Goal: Task Accomplishment & Management: Use online tool/utility

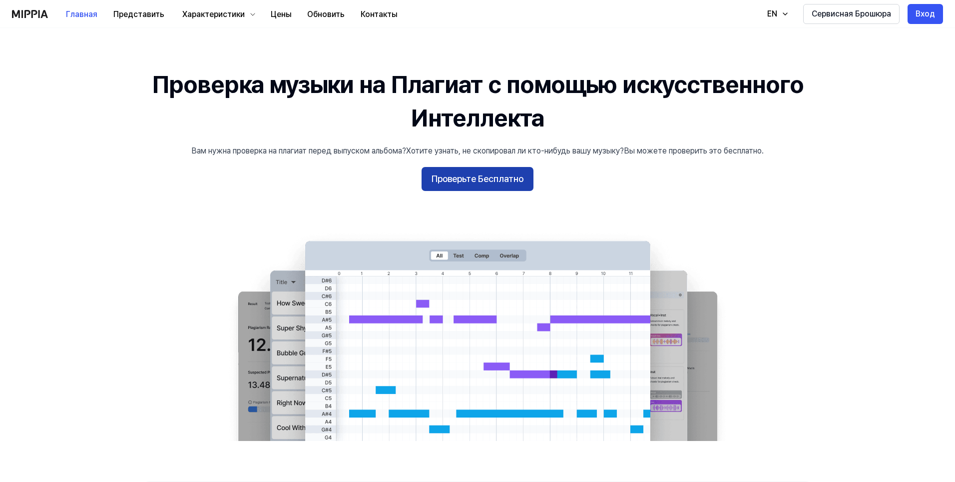
click at [489, 177] on body "Главная Представить Характеристики Цены Обновить Контакты Home EN Сервисная Бро…" at bounding box center [477, 241] width 955 height 482
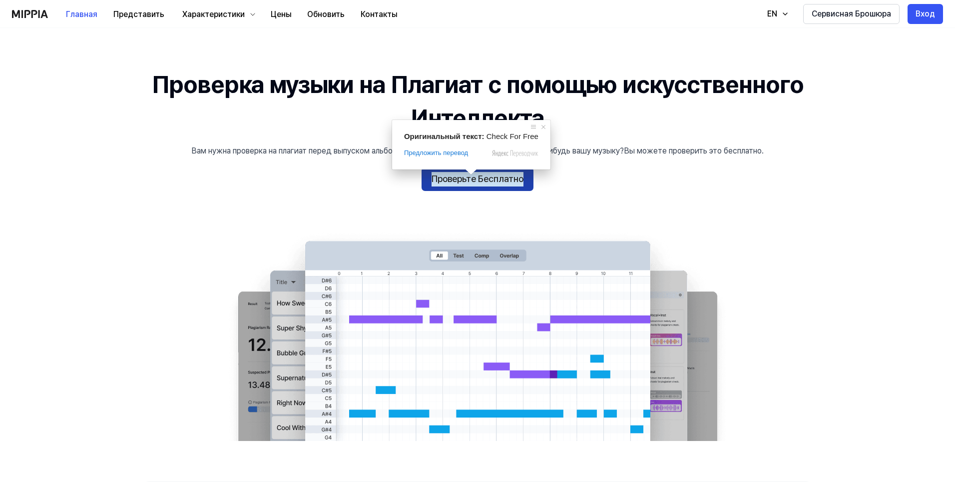
click at [469, 185] on ya-tr-span "Проверьте Бесплатно" at bounding box center [478, 179] width 92 height 14
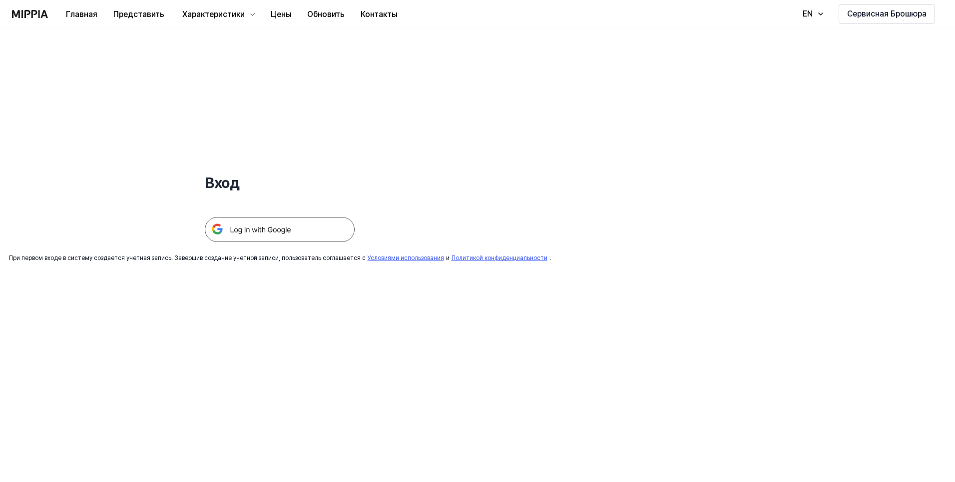
click at [289, 228] on img at bounding box center [280, 229] width 150 height 25
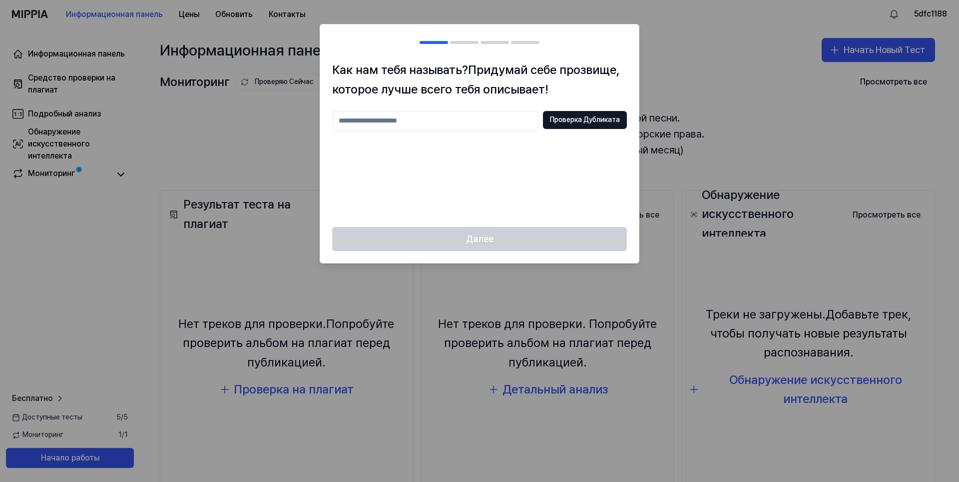
click at [438, 125] on input "text" at bounding box center [435, 121] width 207 height 20
type input "********"
click at [556, 118] on ya-tr-span "Проверка Дубликата" at bounding box center [585, 120] width 70 height 10
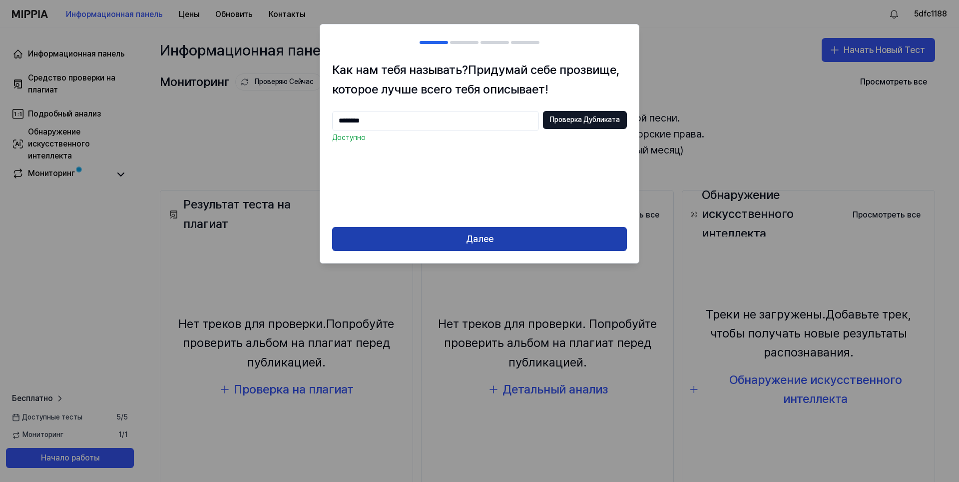
click at [509, 230] on button "Далее" at bounding box center [479, 239] width 295 height 24
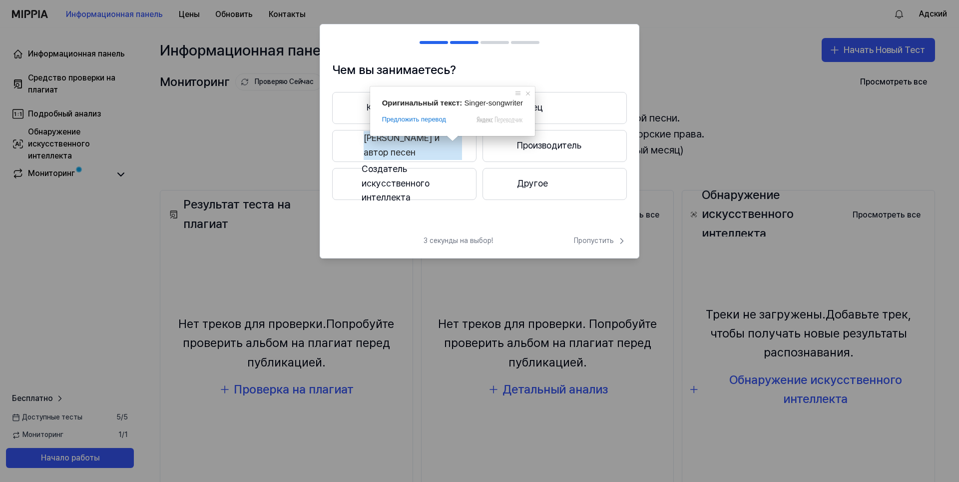
click at [461, 146] on button "Певец и автор песен" at bounding box center [404, 146] width 144 height 32
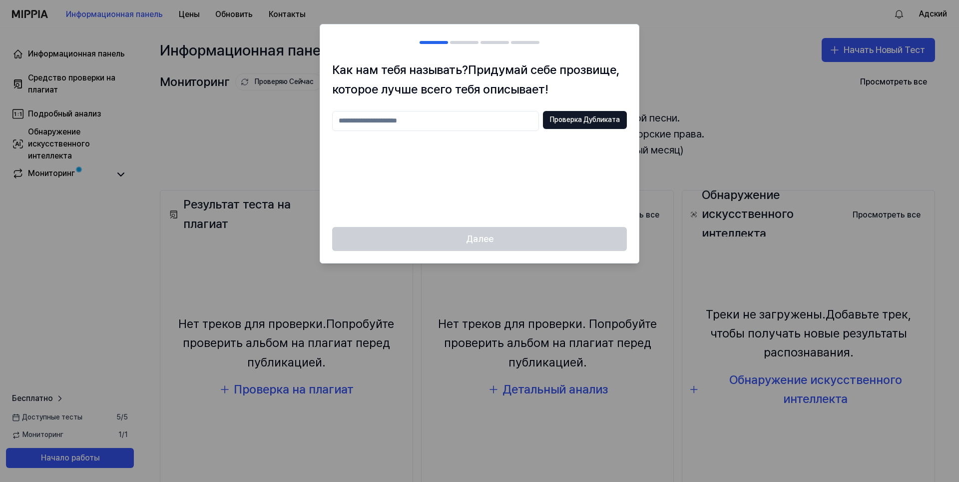
click at [476, 119] on input "text" at bounding box center [435, 121] width 207 height 20
type input "********"
click at [568, 111] on div "******** Проверка Дубликата" at bounding box center [479, 121] width 295 height 20
click at [570, 119] on ya-tr-span "Проверка Дубликата" at bounding box center [585, 120] width 70 height 10
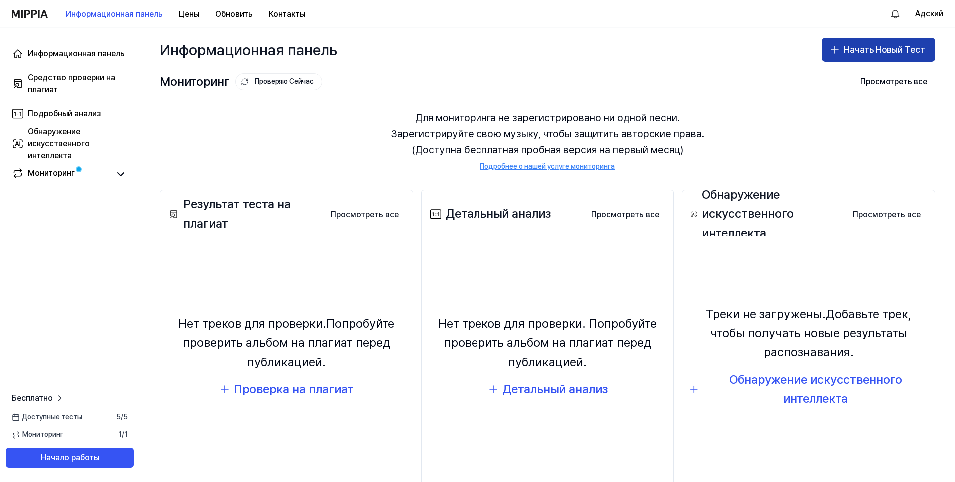
click at [836, 48] on icon "button" at bounding box center [835, 50] width 12 height 12
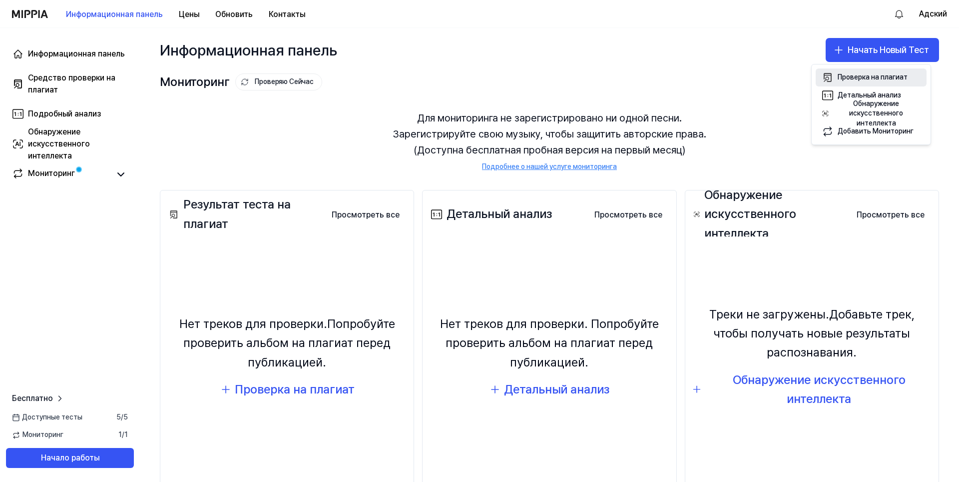
click at [846, 77] on ya-tr-span "Проверка на плагиат" at bounding box center [873, 77] width 70 height 8
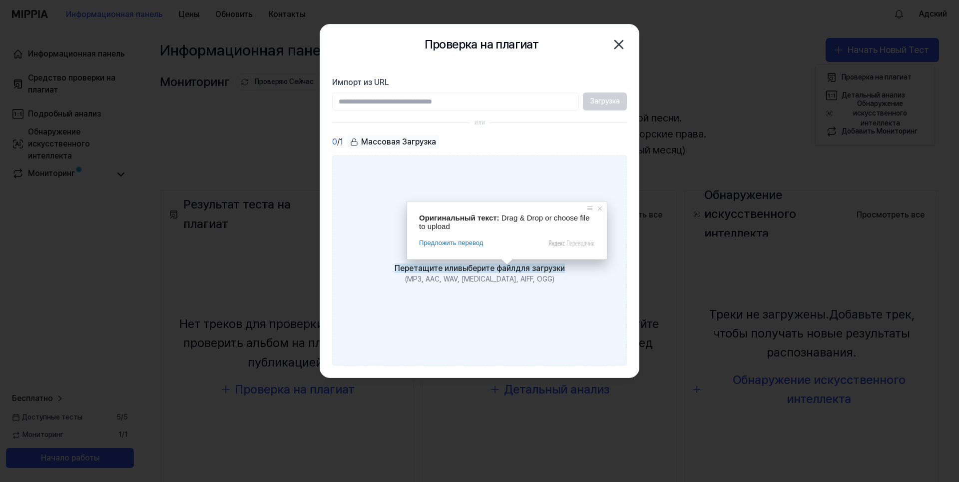
click at [506, 266] on ya-tr-span "выберите файл" at bounding box center [486, 267] width 57 height 9
click at [0, 0] on input "Перетащите или выберите файл для загрузки (MP3, AAC, WAV, [MEDICAL_DATA], AIFF,…" at bounding box center [0, 0] width 0 height 0
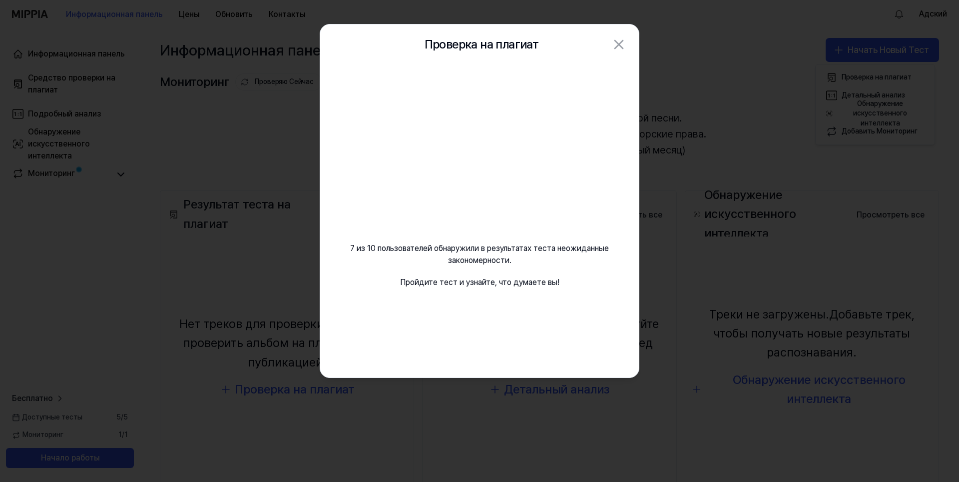
click at [506, 303] on div "7 из 10 пользователей обнаружили в результатах теста неожиданные закономерности…" at bounding box center [479, 188] width 319 height 248
click at [489, 207] on video at bounding box center [480, 160] width 144 height 144
click at [480, 165] on video at bounding box center [480, 160] width 144 height 144
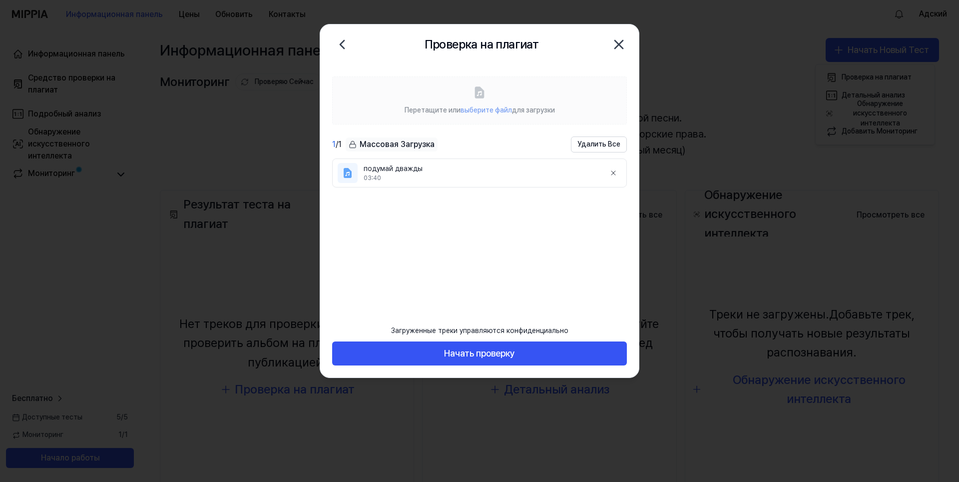
click at [498, 216] on ul "подумай дважды 03:40" at bounding box center [479, 231] width 295 height 146
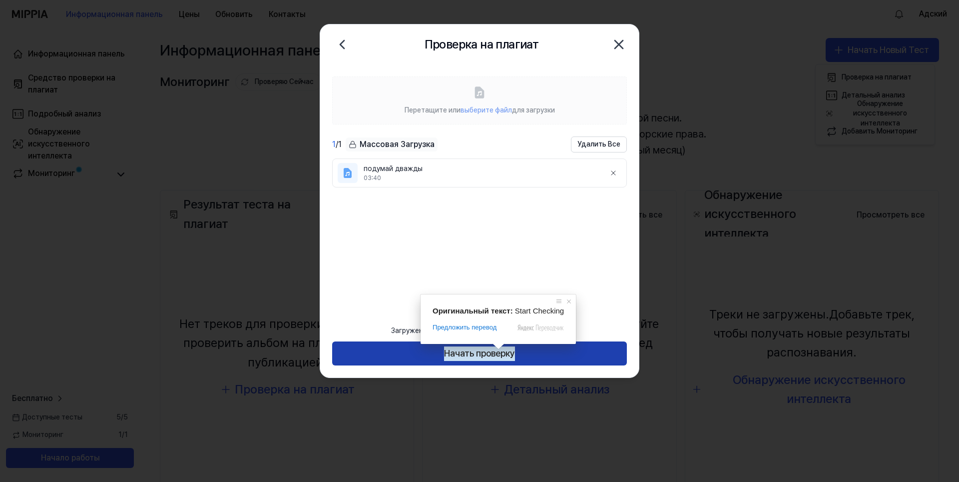
click at [500, 353] on ya-tr-span "Начать проверку" at bounding box center [479, 353] width 71 height 14
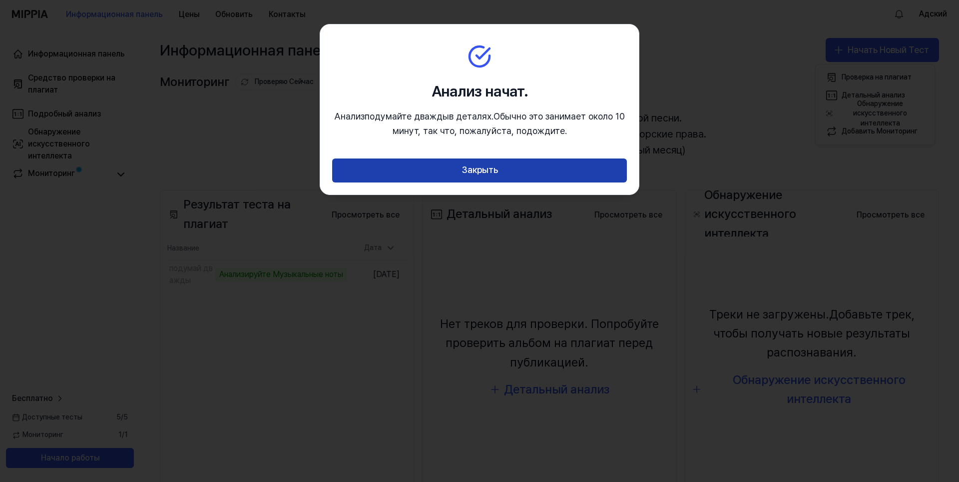
click at [507, 167] on button "Закрыть" at bounding box center [479, 170] width 295 height 24
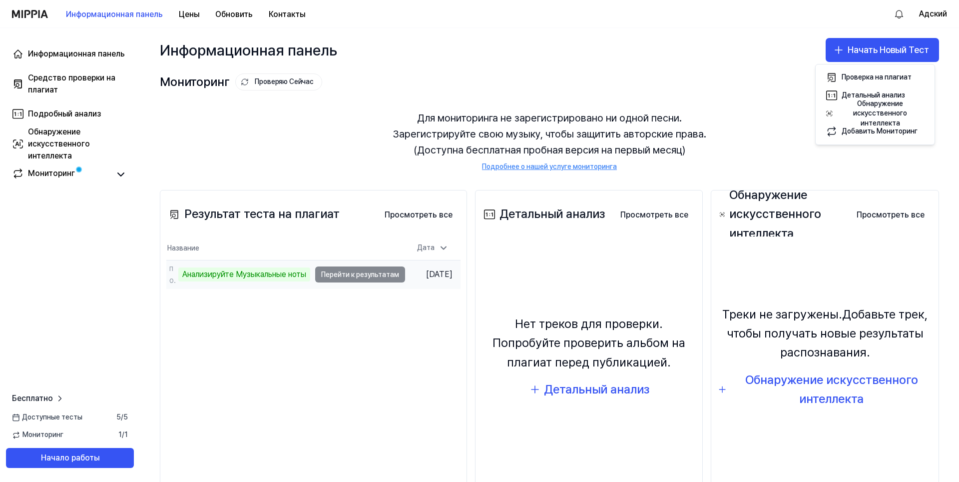
click at [351, 273] on td "подумай дважды Анализируйте Музыкальные ноты Перейти к результатам" at bounding box center [285, 274] width 239 height 28
click at [357, 274] on td "подумай дважды Анализируйте Музыкальные ноты Перейти к результатам" at bounding box center [285, 274] width 239 height 28
click at [373, 275] on td "подумай дважды Анализируйте Музыкальные ноты Перейти к результатам" at bounding box center [285, 274] width 239 height 28
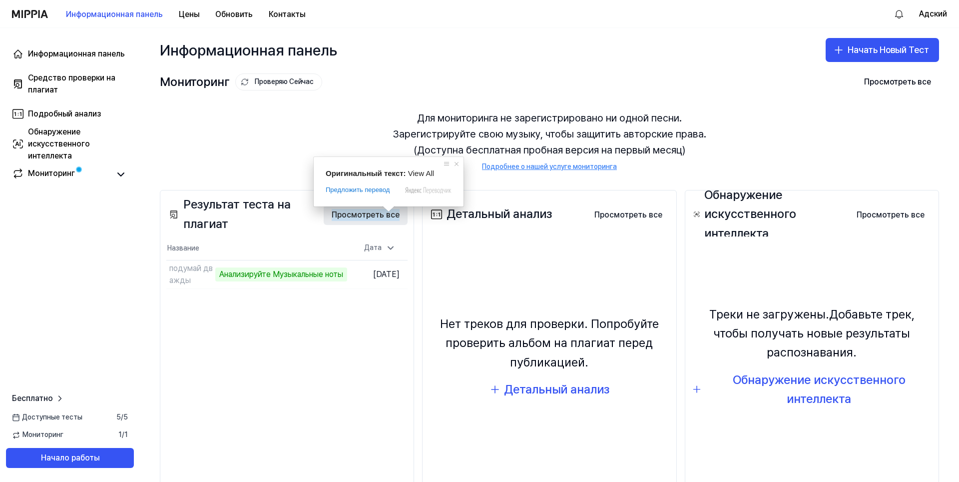
click at [375, 215] on ya-tr-span "Просмотреть все" at bounding box center [366, 215] width 68 height 12
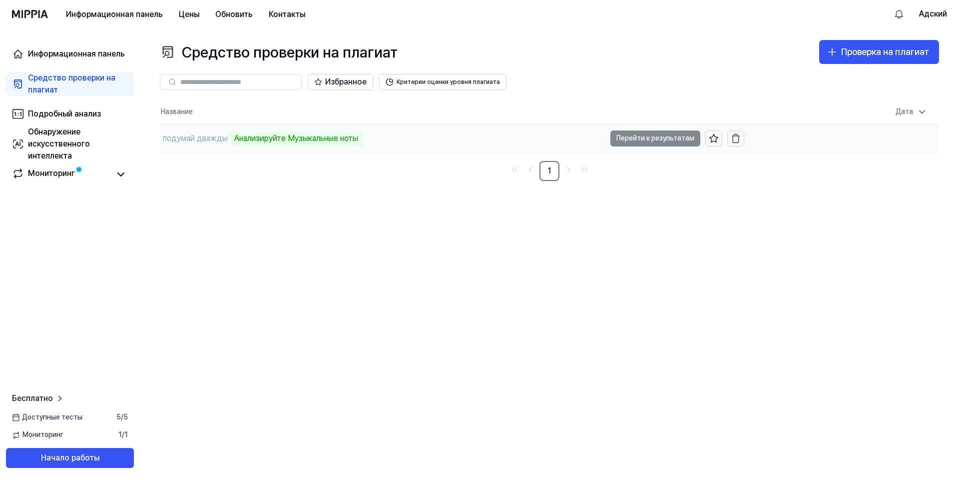
click at [638, 139] on td "подумай дважды Анализируйте Музыкальные ноты Перейти к результатам" at bounding box center [452, 138] width 584 height 28
click at [293, 138] on body "Информационная панель Цены Обновить Контакты Адский Информационная панель Средс…" at bounding box center [479, 241] width 959 height 482
click at [293, 138] on ya-tr-span "Анализируйте Музыкальные ноты" at bounding box center [296, 137] width 124 height 9
click at [213, 141] on ya-tr-span "подумай дважды" at bounding box center [195, 137] width 65 height 9
click at [660, 136] on td "подумай дважды Анализируйте Музыкальные ноты Перейти к результатам" at bounding box center [452, 138] width 584 height 28
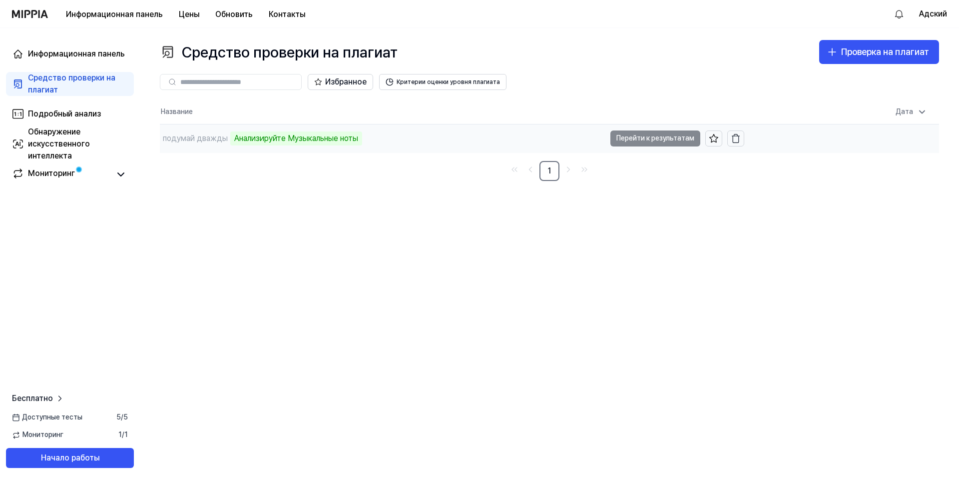
click at [663, 137] on td "подумай дважды Анализируйте Музыкальные ноты Перейти к результатам" at bounding box center [452, 138] width 584 height 28
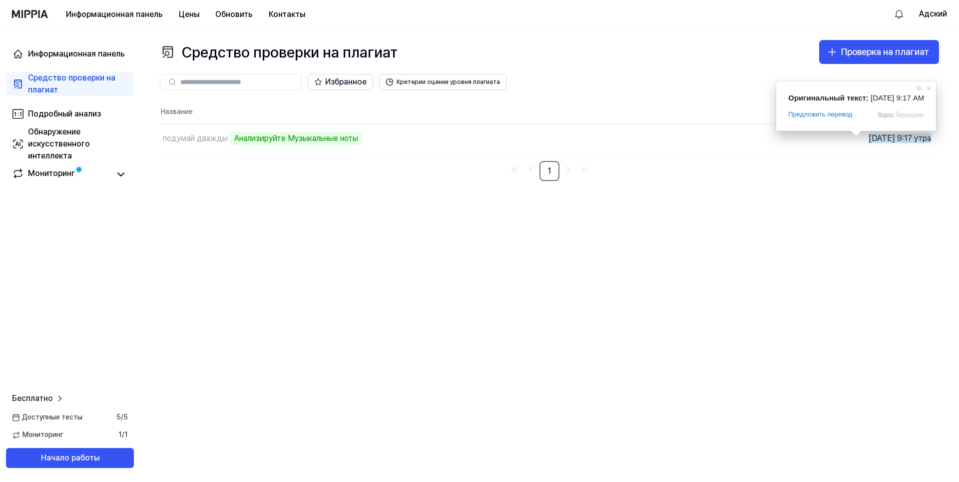
drag, startPoint x: 725, startPoint y: 205, endPoint x: 751, endPoint y: 155, distance: 55.6
click at [725, 205] on div "Средство проверки на плагиат Проверка на плагиат Plagiarism Checker Detail Anal…" at bounding box center [549, 255] width 819 height 454
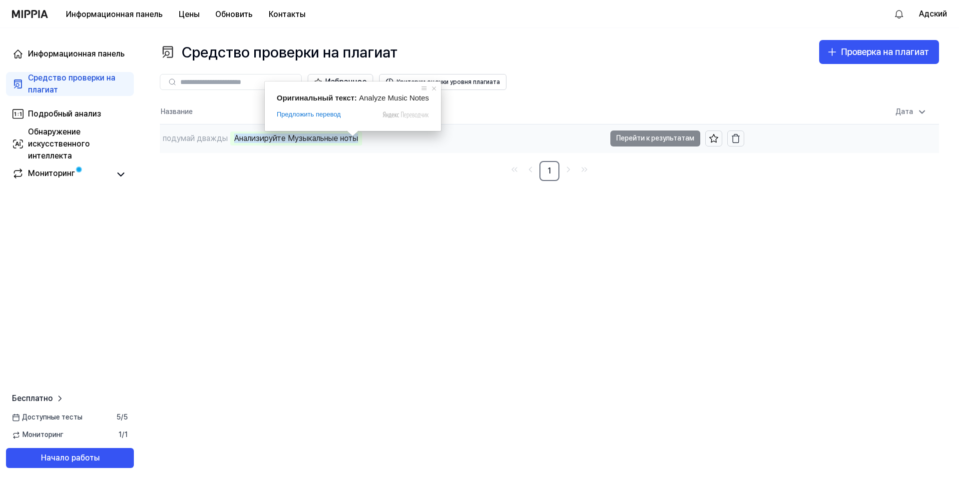
click at [349, 141] on ya-tr-span "Анализируйте Музыкальные ноты" at bounding box center [296, 137] width 124 height 9
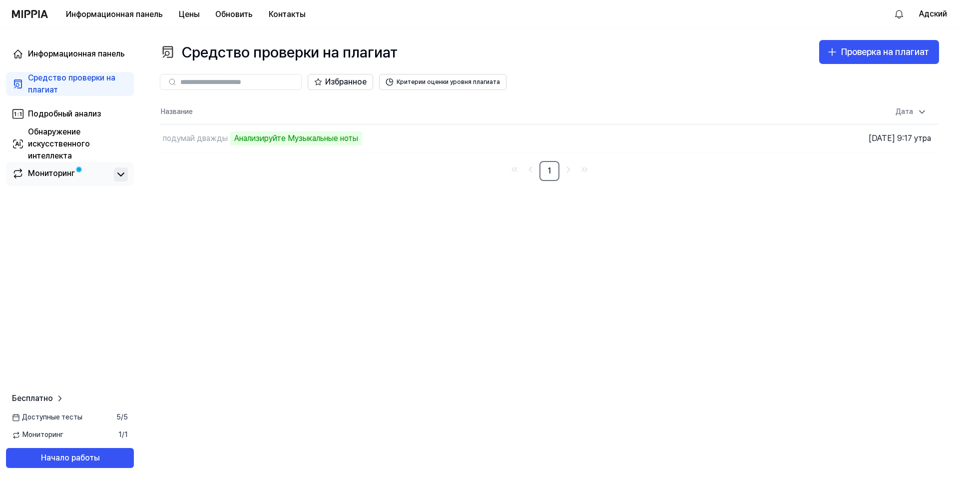
click at [120, 174] on icon at bounding box center [121, 174] width 12 height 12
click at [122, 171] on icon at bounding box center [121, 174] width 12 height 12
click at [52, 396] on ya-tr-span "Бесплатно" at bounding box center [32, 397] width 41 height 9
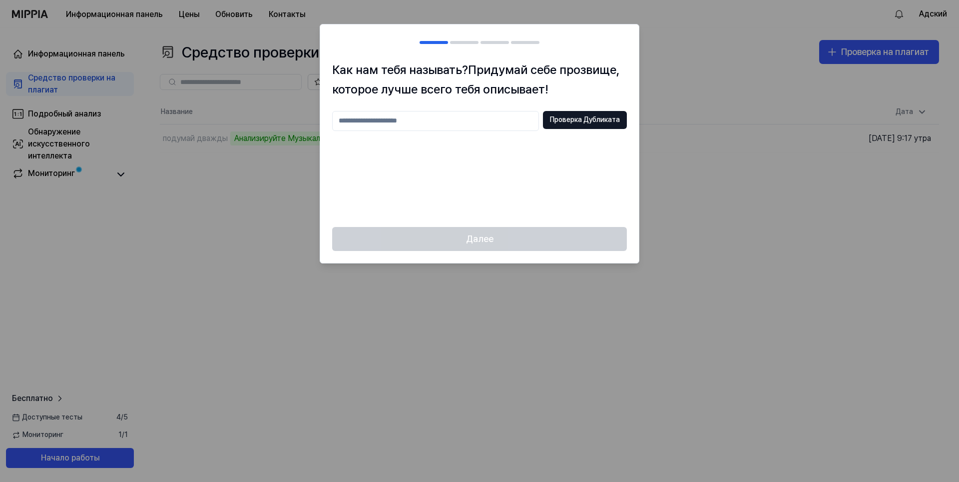
click at [419, 122] on input "text" at bounding box center [435, 121] width 207 height 20
type input "*******"
click at [623, 113] on button "Проверка Дубликата" at bounding box center [585, 120] width 84 height 18
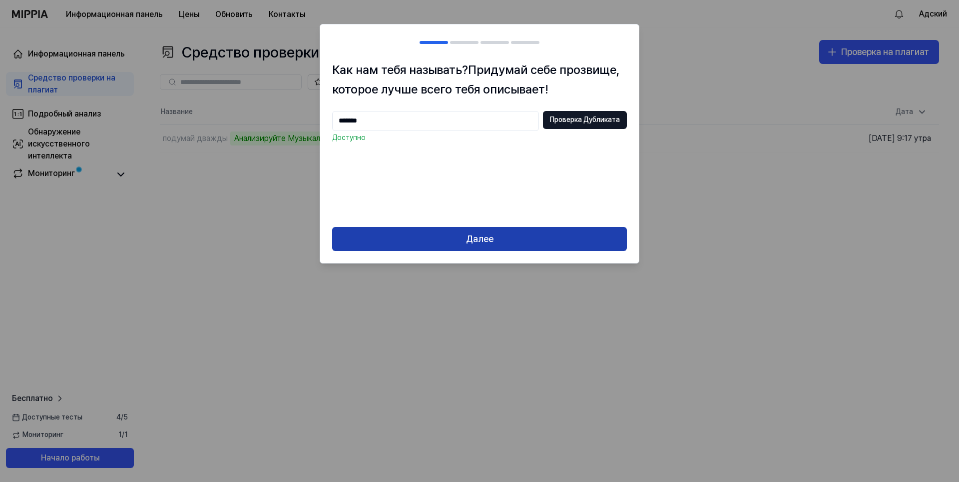
click at [533, 234] on button "Далее" at bounding box center [479, 239] width 295 height 24
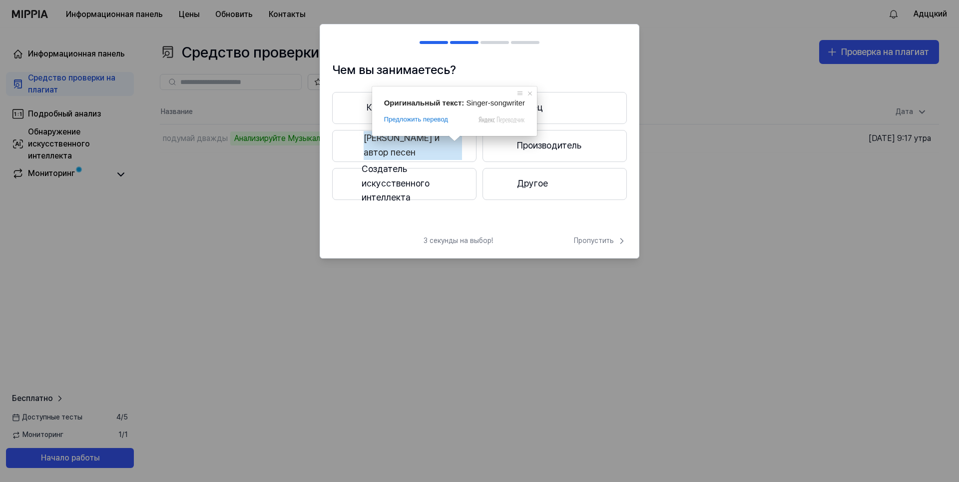
click at [456, 152] on button "Певец и автор песен" at bounding box center [404, 146] width 144 height 32
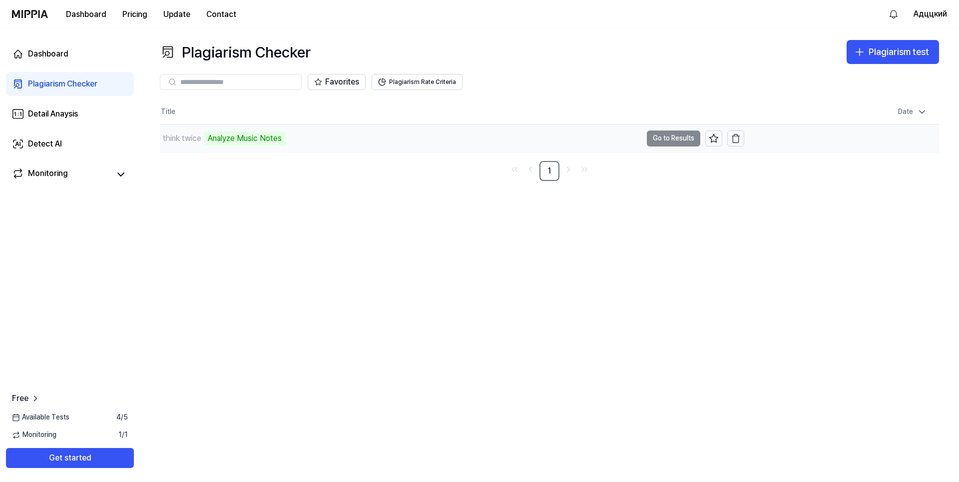
click at [368, 132] on div "think twice Analyze Music Notes" at bounding box center [401, 138] width 482 height 28
click at [680, 137] on td "think twice Analyze Music Notes Go to Results" at bounding box center [452, 138] width 584 height 28
click at [681, 138] on td "think twice Analyze Music Notes Go to Results" at bounding box center [452, 138] width 584 height 28
click at [716, 134] on icon at bounding box center [714, 138] width 10 height 10
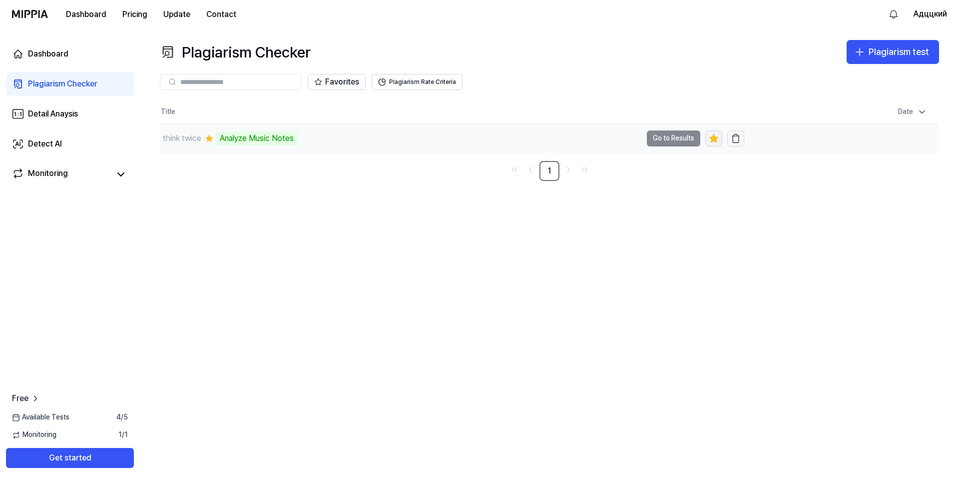
click at [715, 140] on icon at bounding box center [714, 138] width 8 height 8
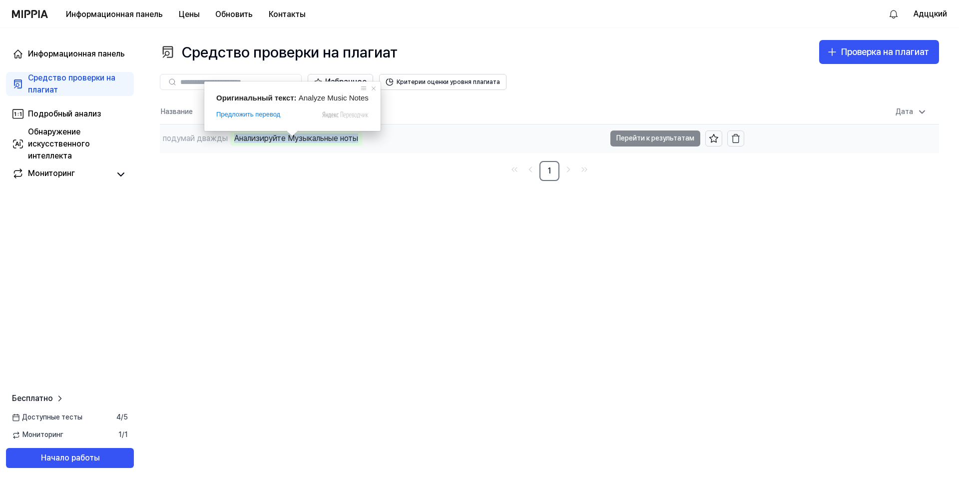
click at [283, 136] on ya-tr-span "Анализируйте Музыкальные ноты" at bounding box center [296, 137] width 124 height 9
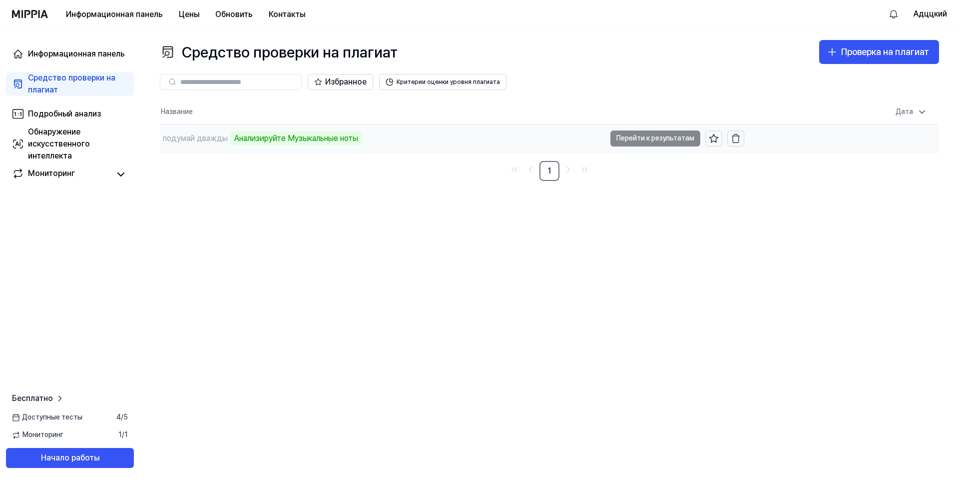
click at [684, 141] on td "подумай дважды Анализируйте Музыкальные ноты Перейти к результатам" at bounding box center [452, 138] width 584 height 28
click at [65, 117] on ya-tr-span "Подробный анализ" at bounding box center [64, 113] width 73 height 9
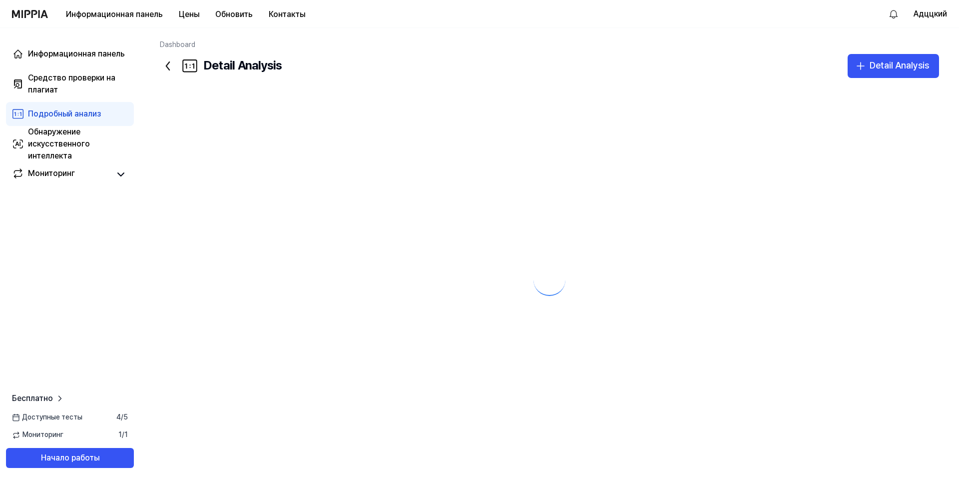
click at [63, 114] on ya-tr-span "Подробный анализ" at bounding box center [64, 113] width 73 height 9
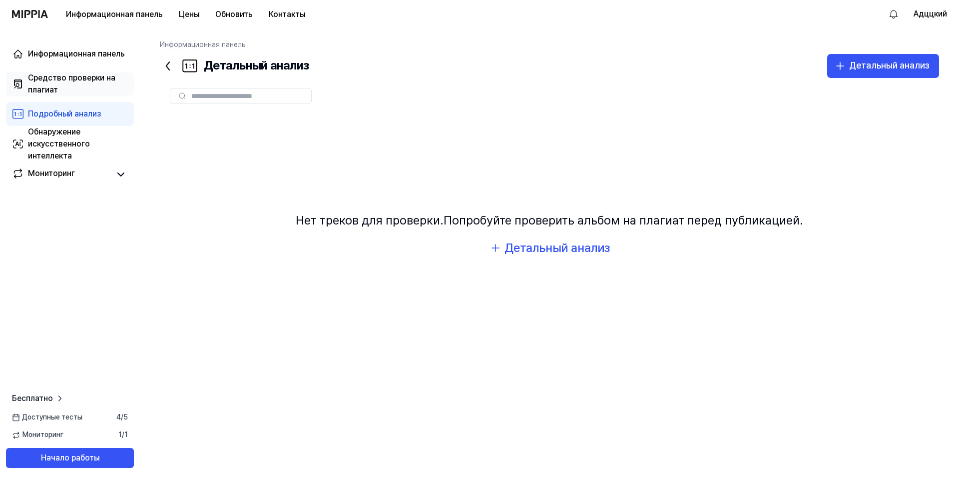
click at [67, 84] on div "Средство проверки на плагиат" at bounding box center [78, 84] width 100 height 24
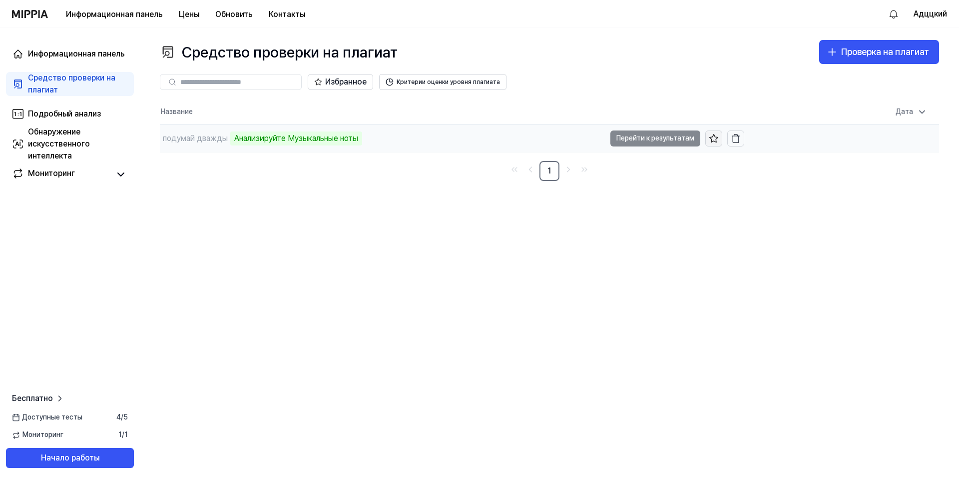
click at [710, 139] on icon at bounding box center [714, 138] width 10 height 10
click at [652, 136] on td "подумай дважды Анализируйте Музыкальные ноты Перейти к результатам" at bounding box center [452, 138] width 584 height 28
click at [650, 138] on td "подумай дважды Анализируйте Музыкальные ноты Перейти к результатам" at bounding box center [452, 138] width 584 height 28
click at [82, 110] on ya-tr-span "Подробный анализ" at bounding box center [64, 113] width 73 height 9
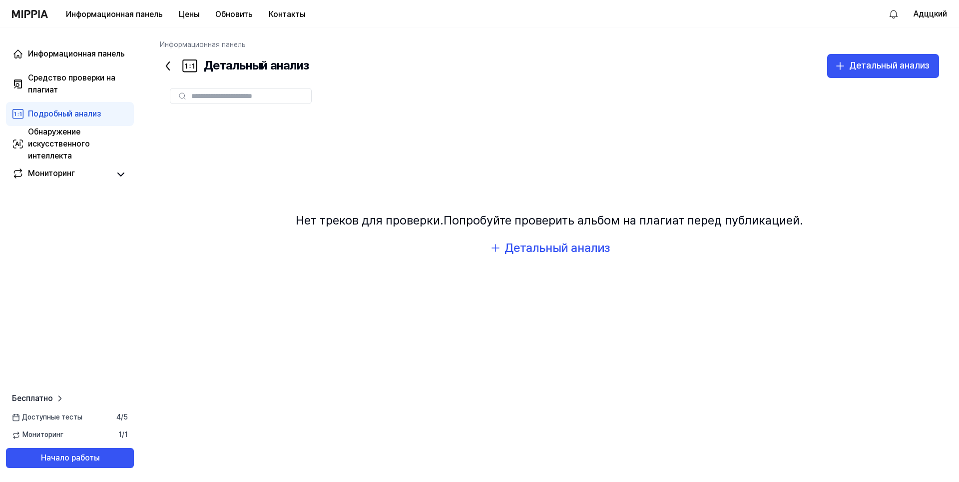
click at [266, 97] on input "text" at bounding box center [248, 95] width 114 height 9
click at [590, 244] on div "Детальный анализ" at bounding box center [557, 247] width 105 height 19
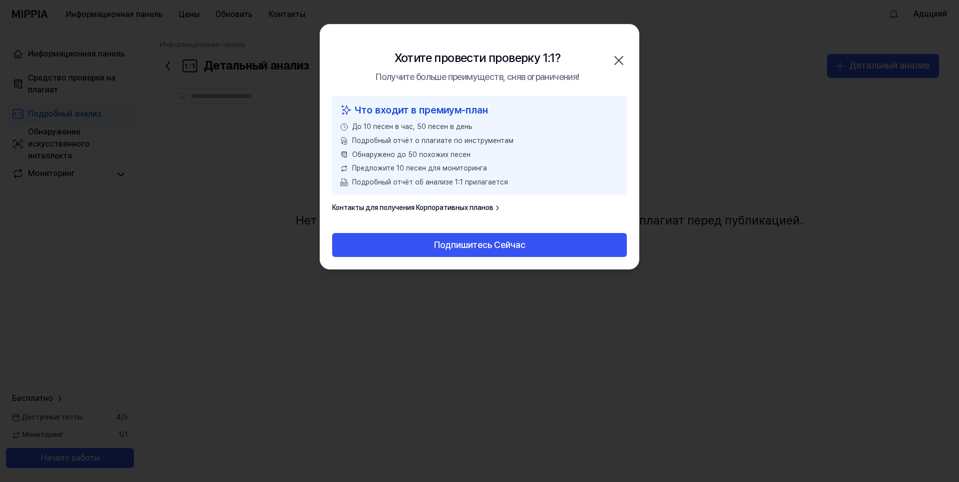
click at [619, 59] on icon "button" at bounding box center [619, 60] width 16 height 16
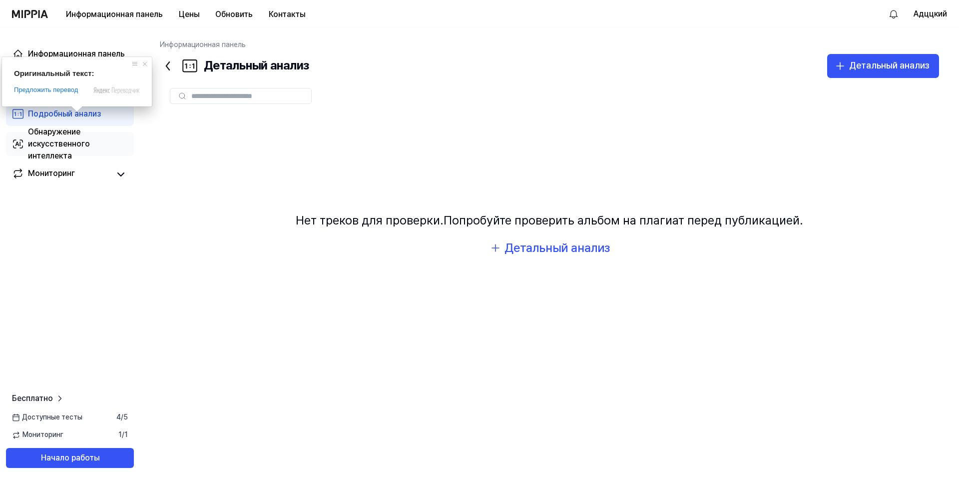
click at [96, 151] on div "Обнаружение искусственного интеллекта" at bounding box center [78, 144] width 100 height 36
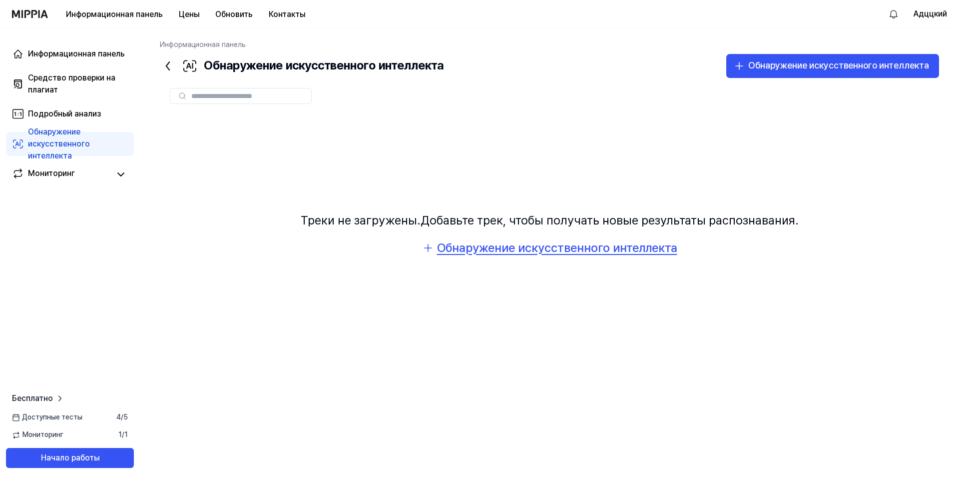
click at [467, 247] on ya-tr-span "Обнаружение искусственного интеллекта" at bounding box center [557, 247] width 240 height 14
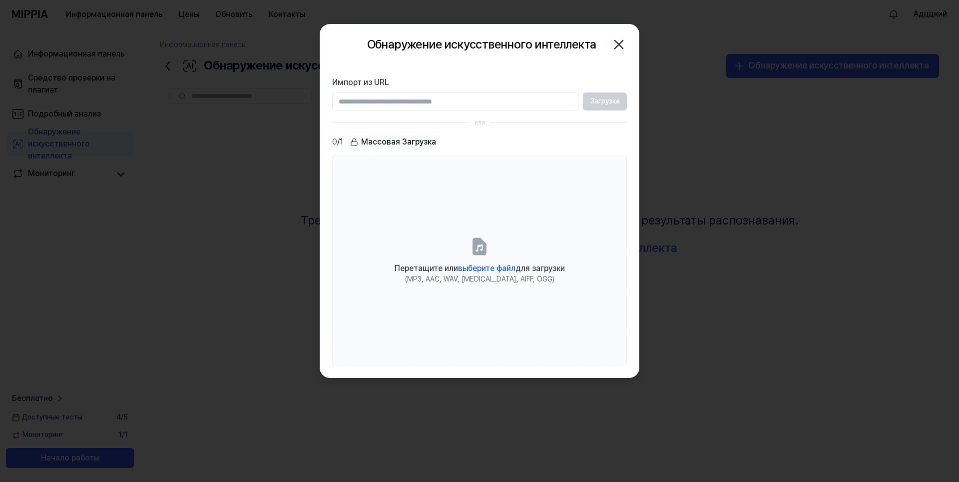
click at [620, 42] on icon "button" at bounding box center [619, 44] width 16 height 16
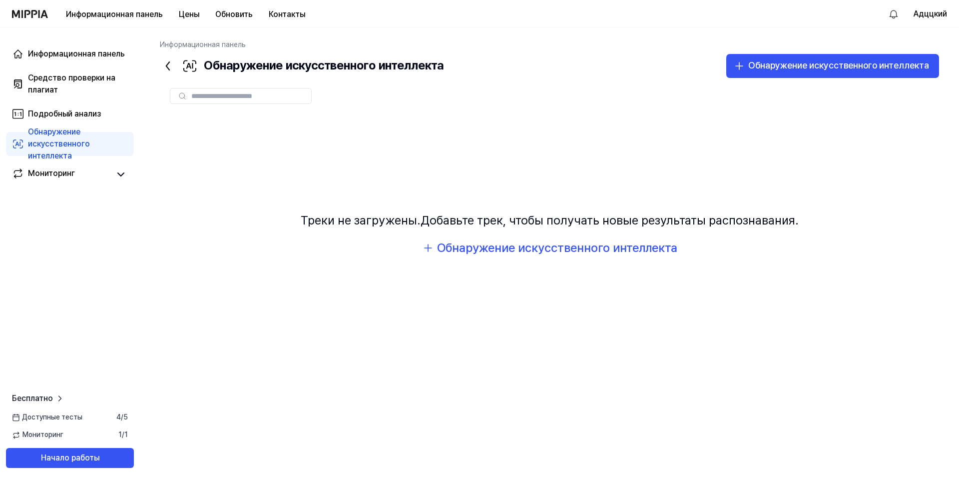
click at [264, 95] on input "text" at bounding box center [248, 95] width 114 height 9
click at [556, 254] on ya-tr-span "Обнаружение искусственного интеллекта" at bounding box center [557, 247] width 240 height 14
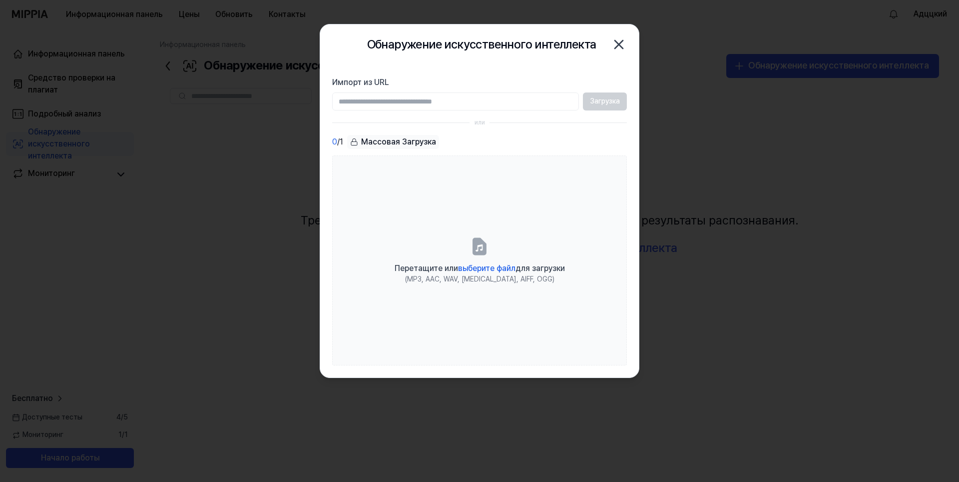
click at [615, 46] on icon "button" at bounding box center [619, 44] width 16 height 16
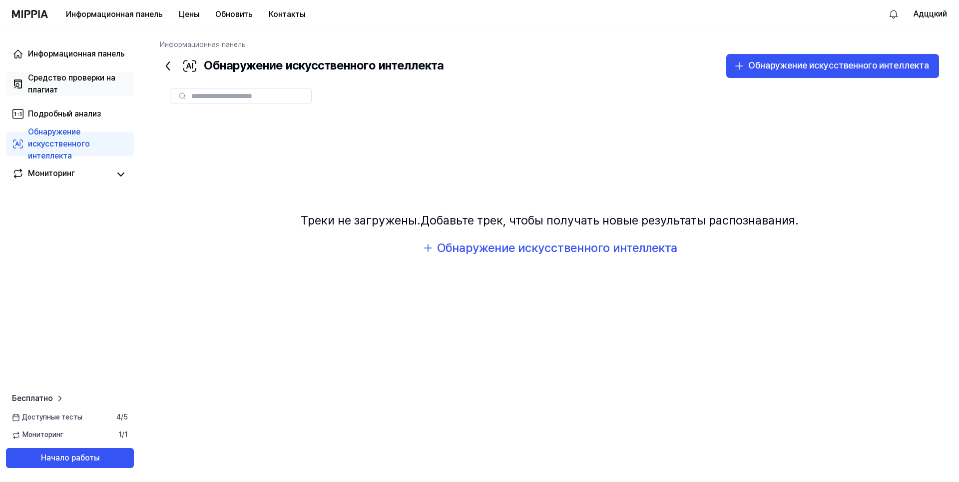
click at [75, 79] on ya-tr-span "Средство проверки на плагиат" at bounding box center [71, 83] width 87 height 21
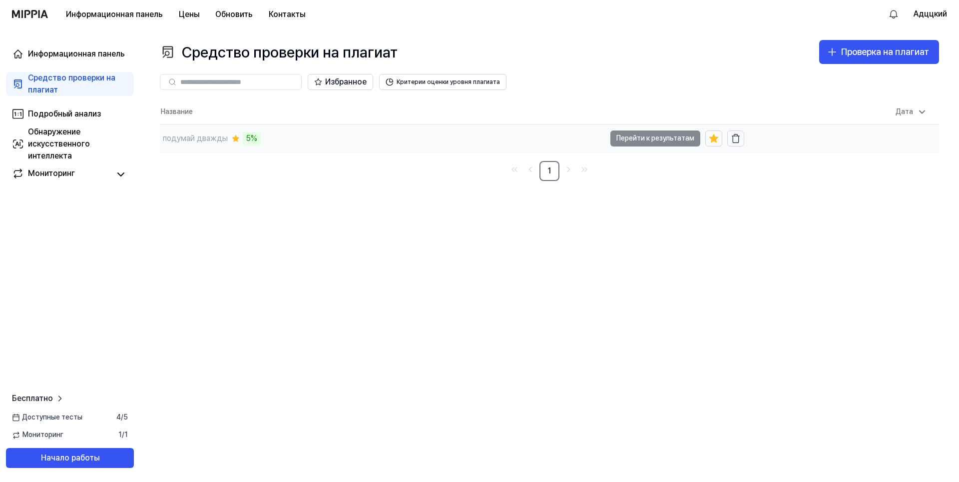
click at [194, 140] on ya-tr-span "подумай дважды" at bounding box center [195, 137] width 65 height 9
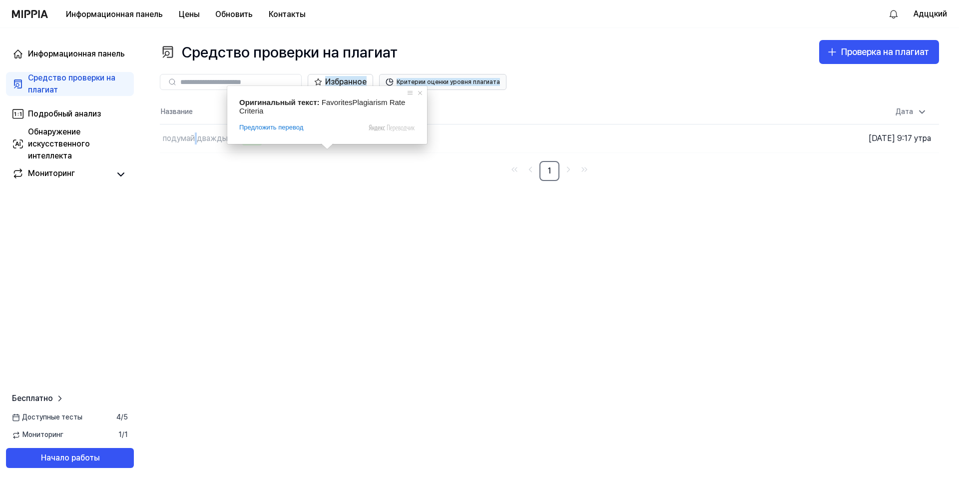
click at [451, 81] on ya-tr-span "Критерии оценки уровня плагиата" at bounding box center [448, 82] width 103 height 8
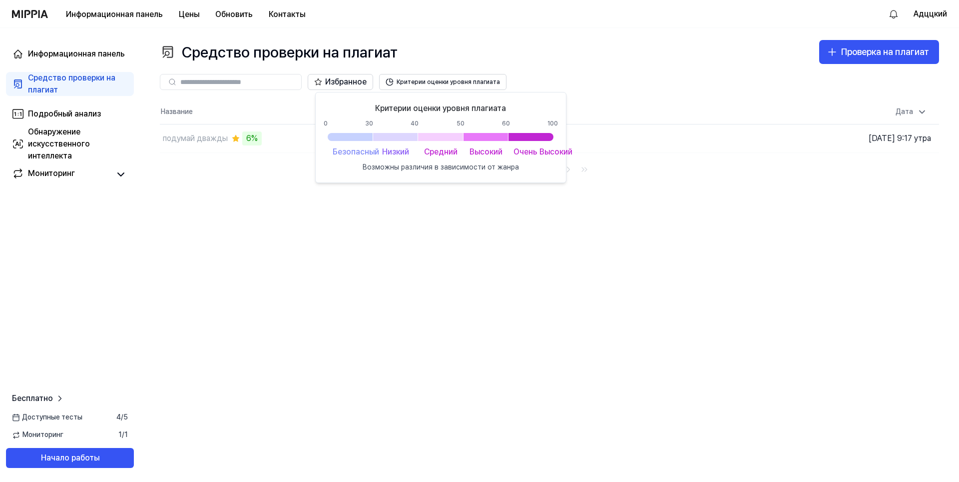
click at [393, 305] on div "Средство проверки на плагиат Проверка на плагиат Plagiarism Checker Detail Anal…" at bounding box center [549, 255] width 819 height 454
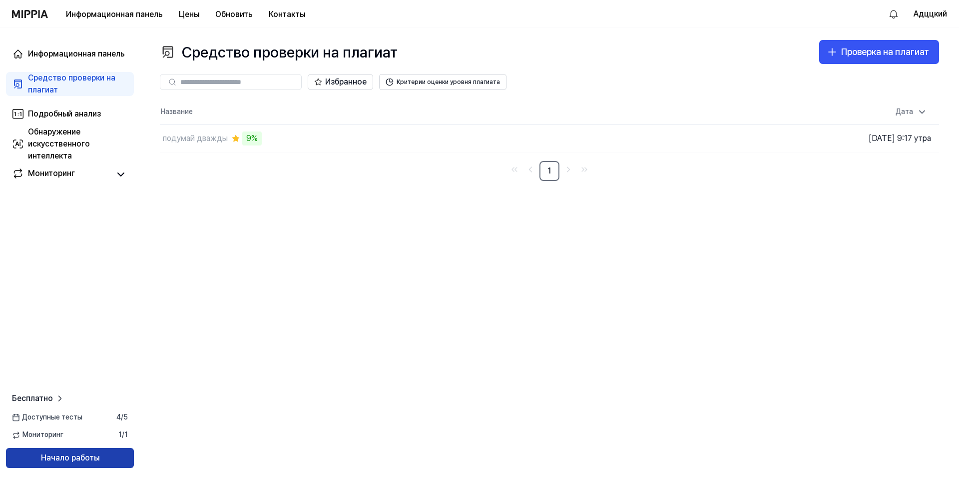
click at [104, 453] on button "Начало работы" at bounding box center [70, 458] width 128 height 20
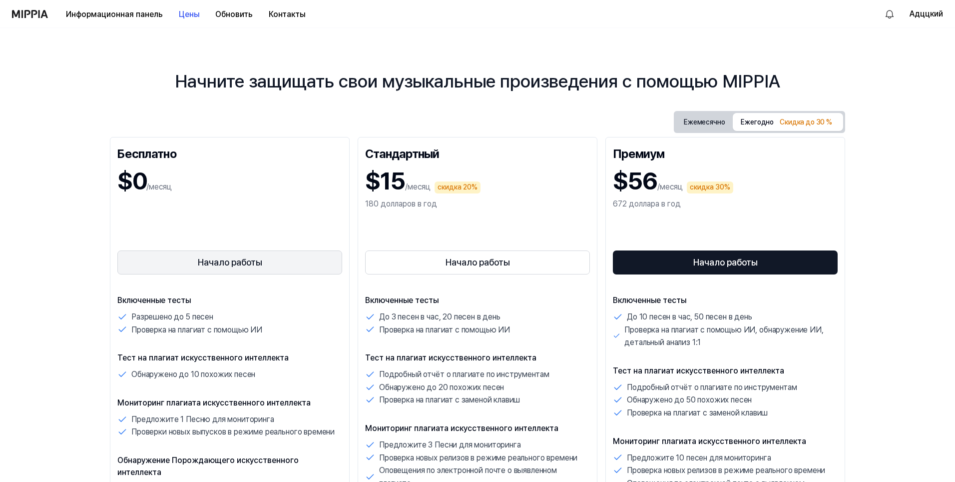
click at [251, 258] on ya-tr-span "Начало работы" at bounding box center [230, 262] width 64 height 14
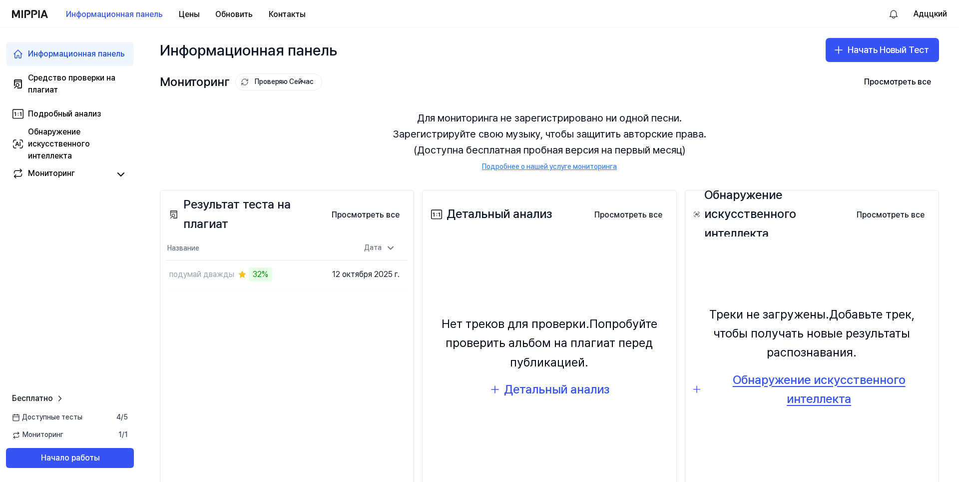
click at [822, 389] on div "Обнаружение искусственного интеллекта" at bounding box center [818, 389] width 227 height 38
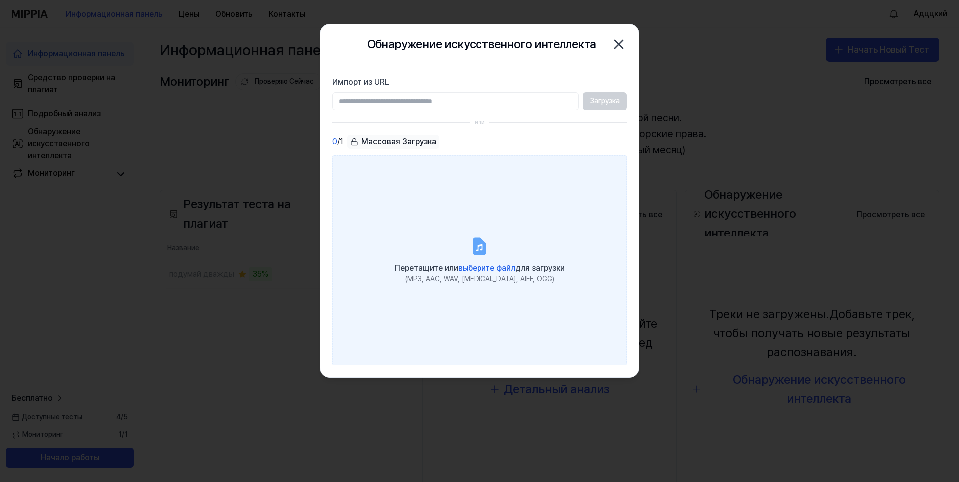
click at [496, 267] on ya-tr-span "выберите файл" at bounding box center [486, 267] width 57 height 9
click at [0, 0] on input "Перетащите или выберите файл для загрузки (MP3, AAC, WAV, [MEDICAL_DATA], AIFF,…" at bounding box center [0, 0] width 0 height 0
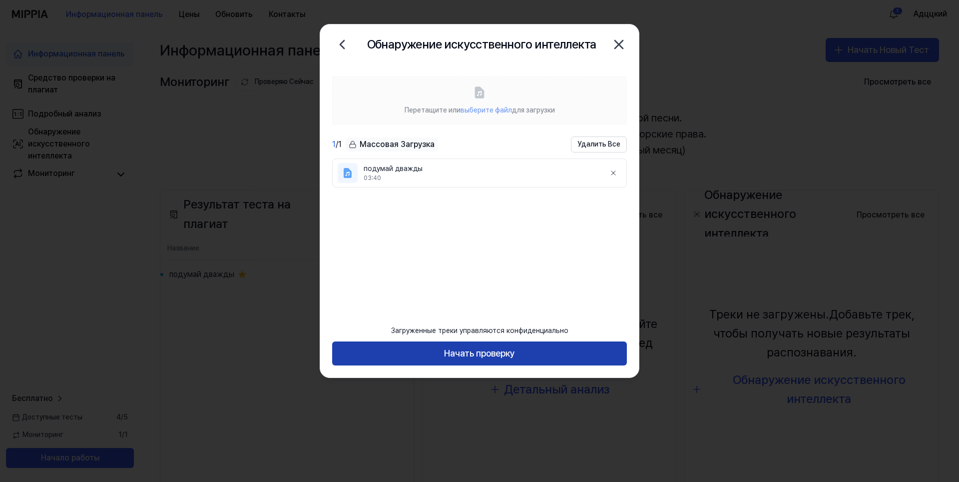
click at [468, 357] on ya-tr-span "Начать проверку" at bounding box center [479, 353] width 71 height 14
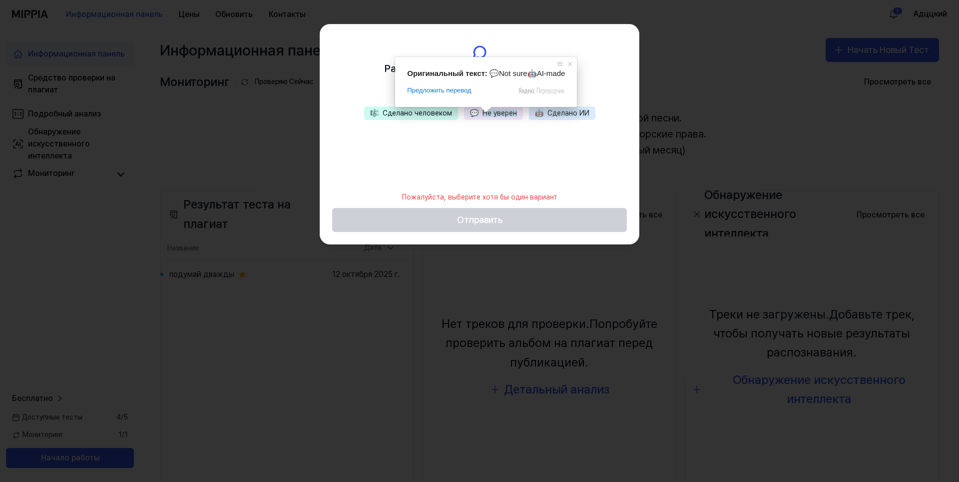
click at [503, 112] on ya-tr-span "Не уверен" at bounding box center [500, 113] width 34 height 8
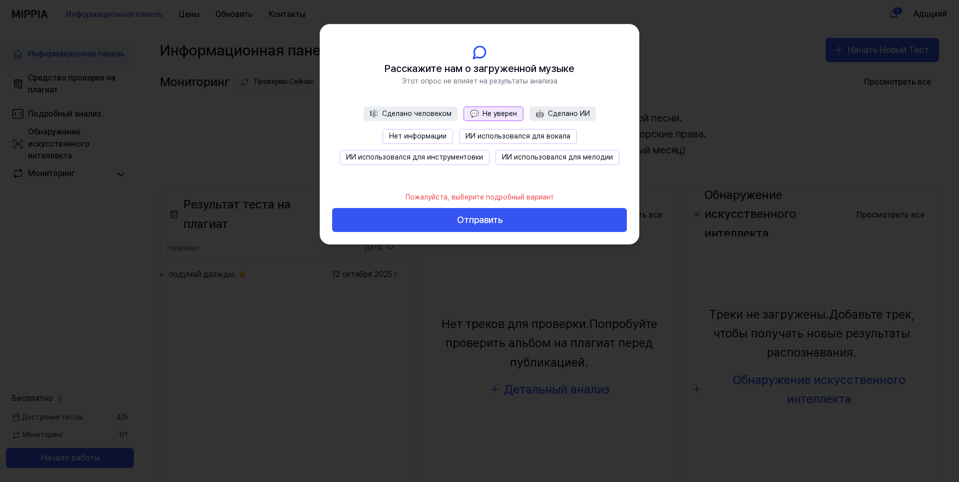
click at [437, 136] on ya-tr-span "Нет информации" at bounding box center [417, 136] width 57 height 8
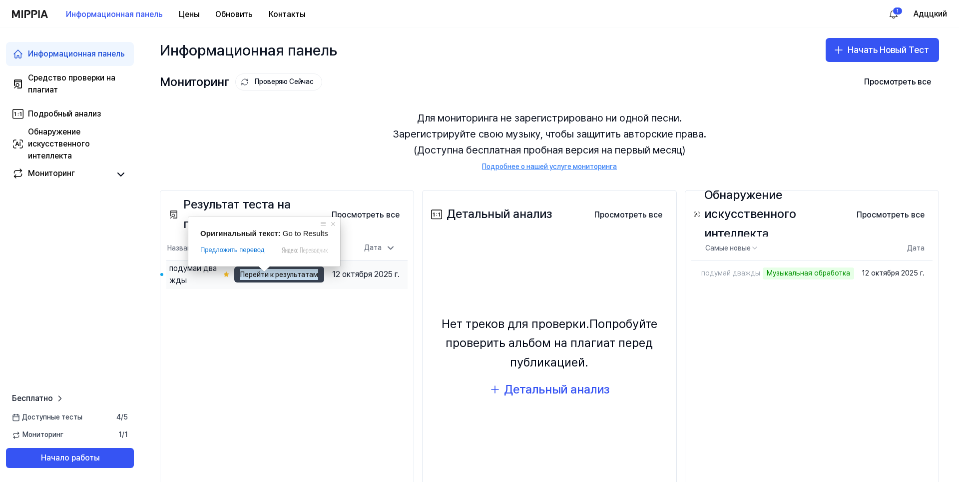
click at [260, 277] on ya-tr-span "Перейти к результатам" at bounding box center [279, 274] width 78 height 11
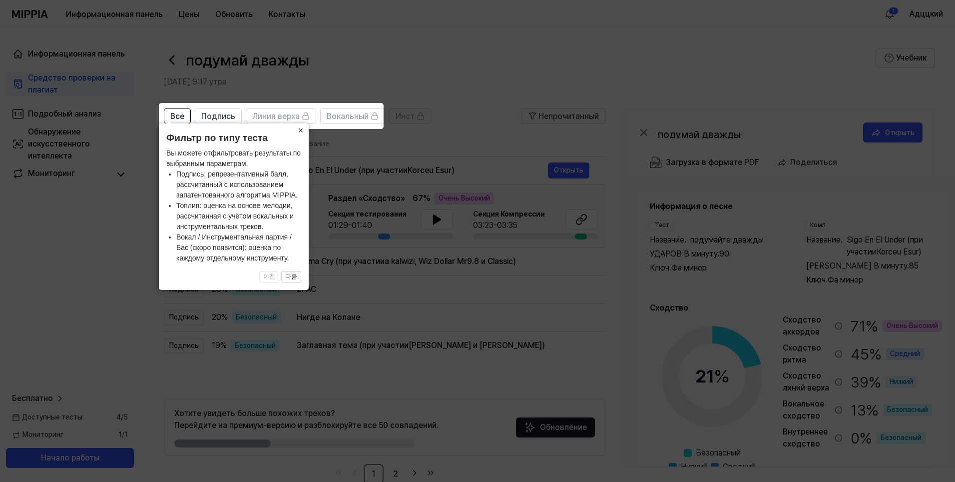
click at [300, 130] on ya-tr-span "×" at bounding box center [300, 130] width 5 height 10
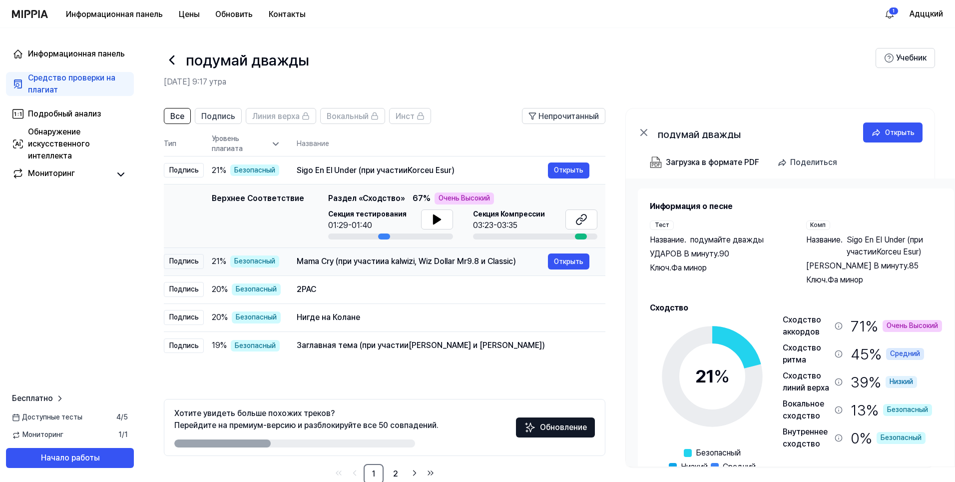
click at [377, 267] on div "Mama Cry (при участии a [PERSON_NAME], Wiz Dollar Mr9.8 и Classic)" at bounding box center [422, 261] width 251 height 12
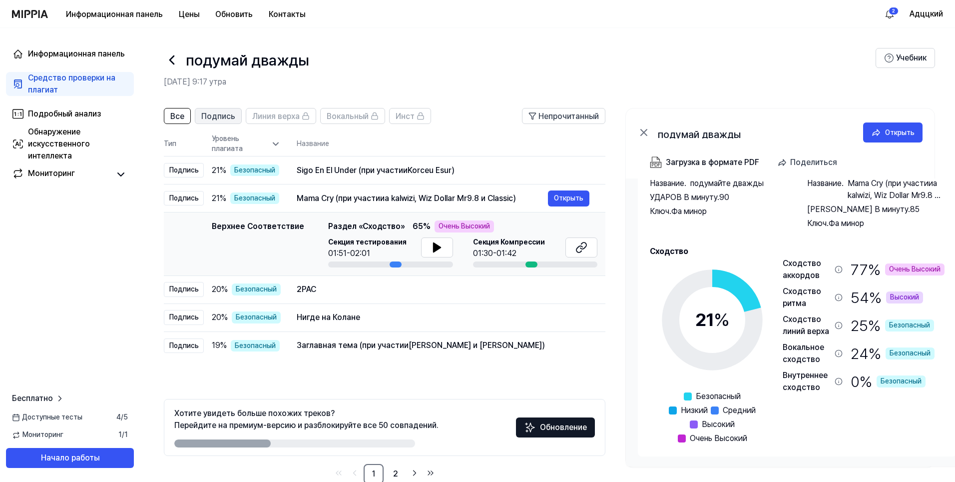
click at [220, 110] on div "Подпись" at bounding box center [218, 115] width 34 height 13
click at [172, 64] on icon at bounding box center [172, 60] width 16 height 16
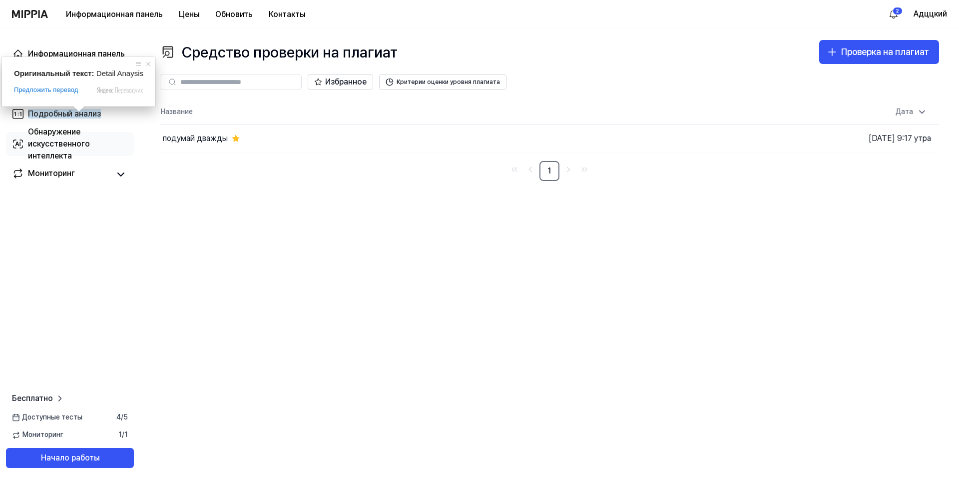
click at [68, 140] on ya-tr-span "Обнаружение искусственного интеллекта" at bounding box center [59, 143] width 62 height 33
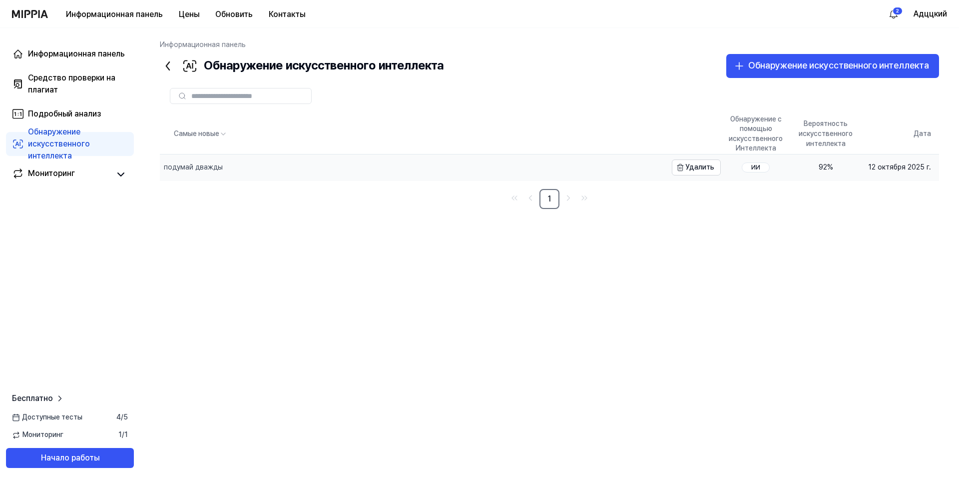
click at [238, 165] on div "подумай дважды" at bounding box center [413, 167] width 507 height 26
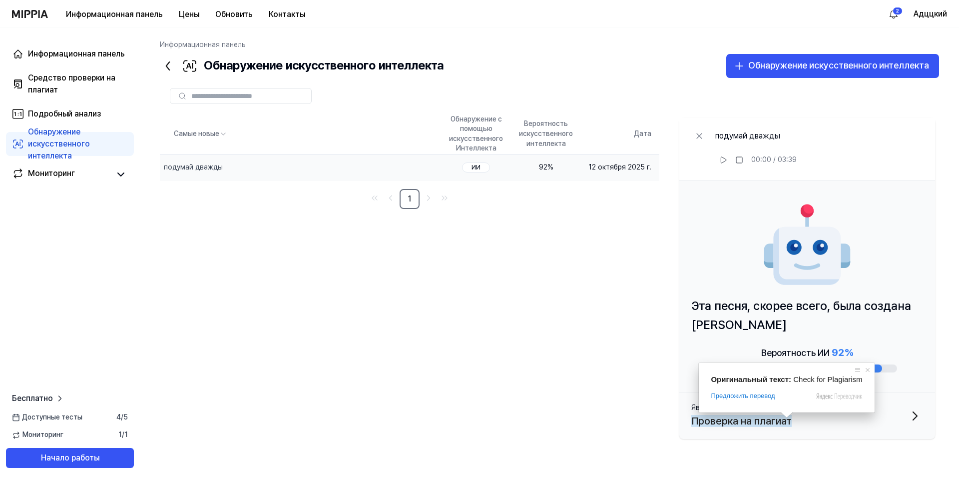
click at [780, 418] on span at bounding box center [786, 415] width 13 height 6
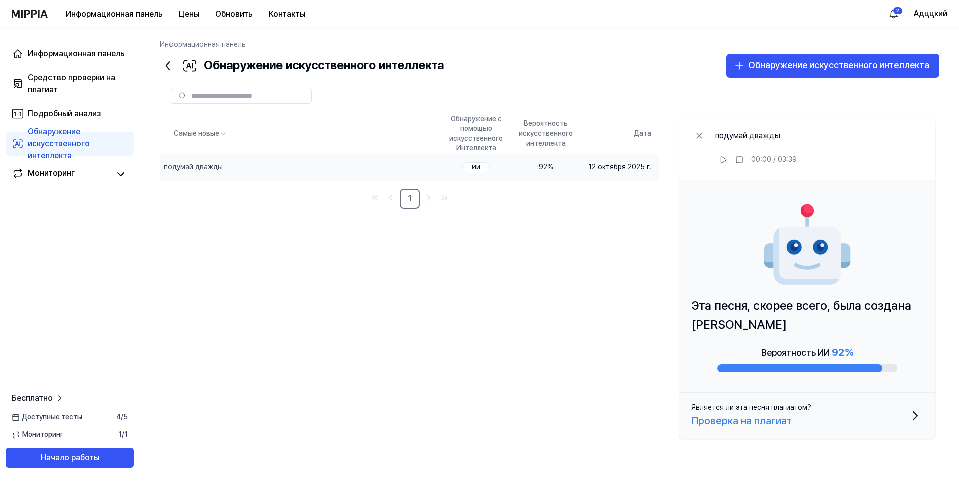
click at [862, 415] on button "Является ли эта песня плагиатом? Проверка на плагиат" at bounding box center [807, 416] width 256 height 46
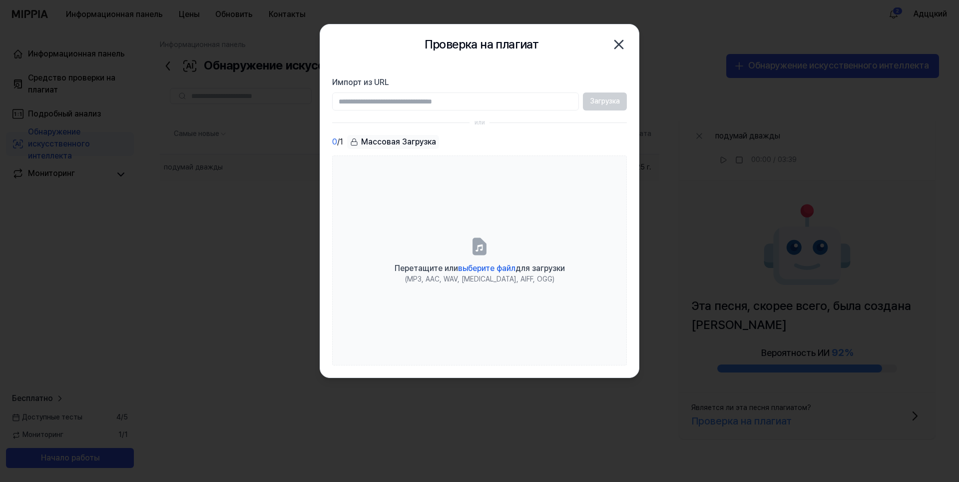
click at [620, 41] on icon "button" at bounding box center [619, 44] width 16 height 16
